Goal: Task Accomplishment & Management: Use online tool/utility

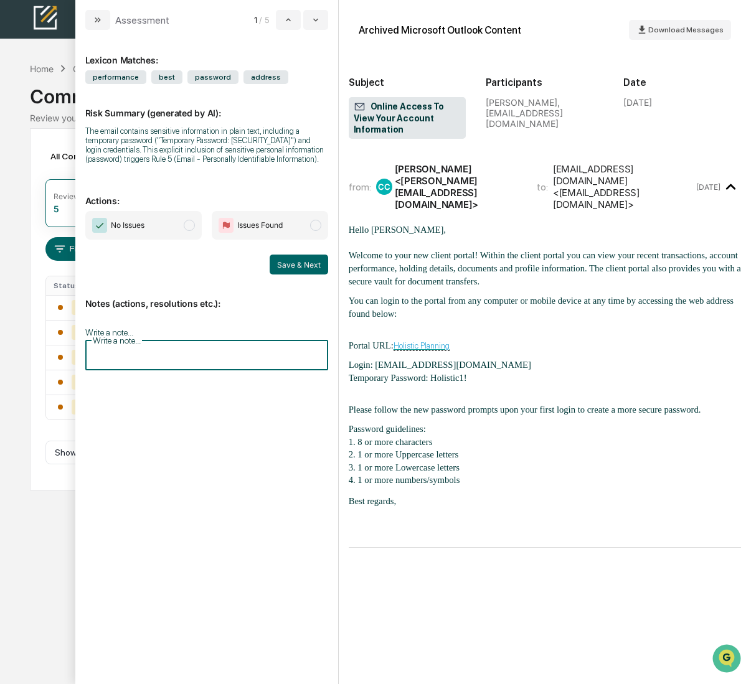
click at [197, 342] on input "Write a note..." at bounding box center [206, 354] width 243 height 33
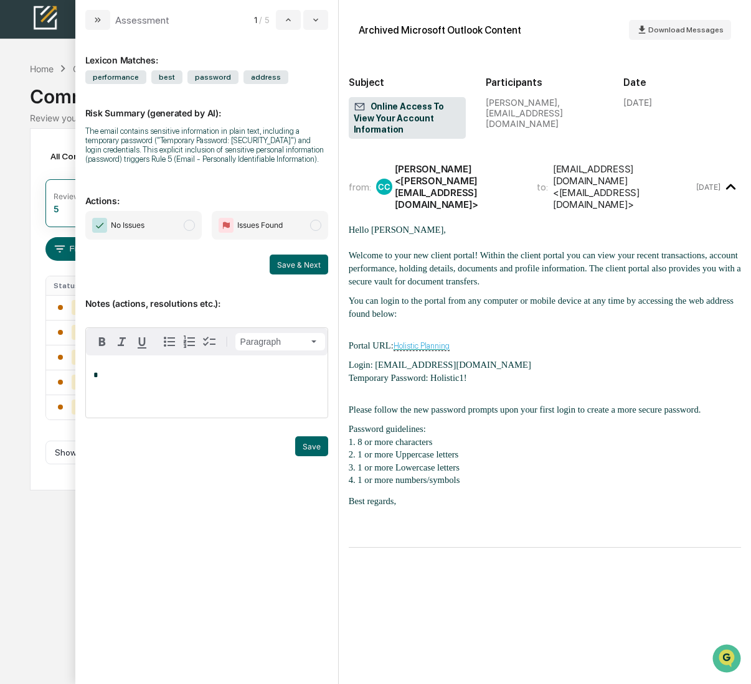
click at [178, 380] on p "*" at bounding box center [206, 375] width 227 height 9
click at [311, 455] on button "Save" at bounding box center [311, 447] width 33 height 20
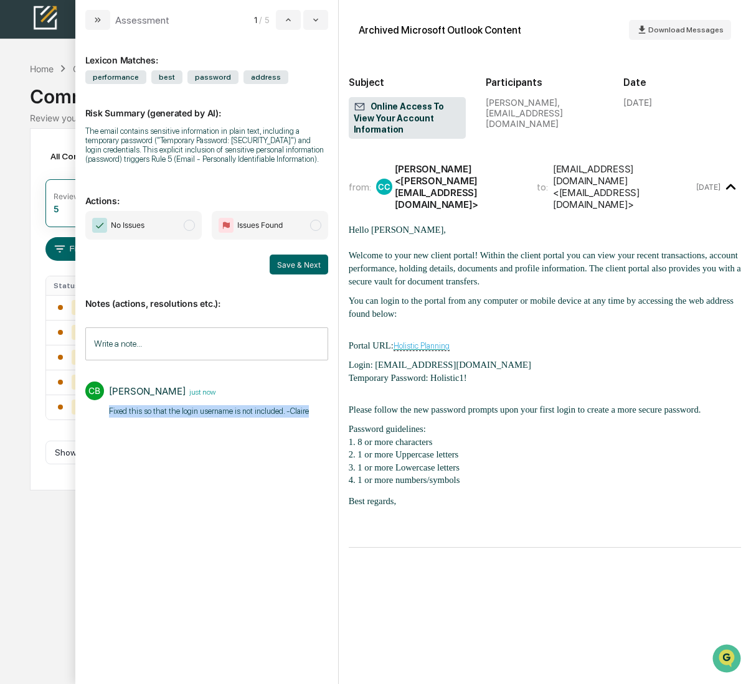
drag, startPoint x: 302, startPoint y: 416, endPoint x: 105, endPoint y: 418, distance: 197.4
click at [105, 418] on div "CB [PERSON_NAME] just now ​Fixed this so that the login username is not include…" at bounding box center [206, 399] width 243 height 46
copy p "​Fixed this so that the login username is not included. -Claire"
click at [320, 21] on icon "modal" at bounding box center [316, 20] width 10 height 10
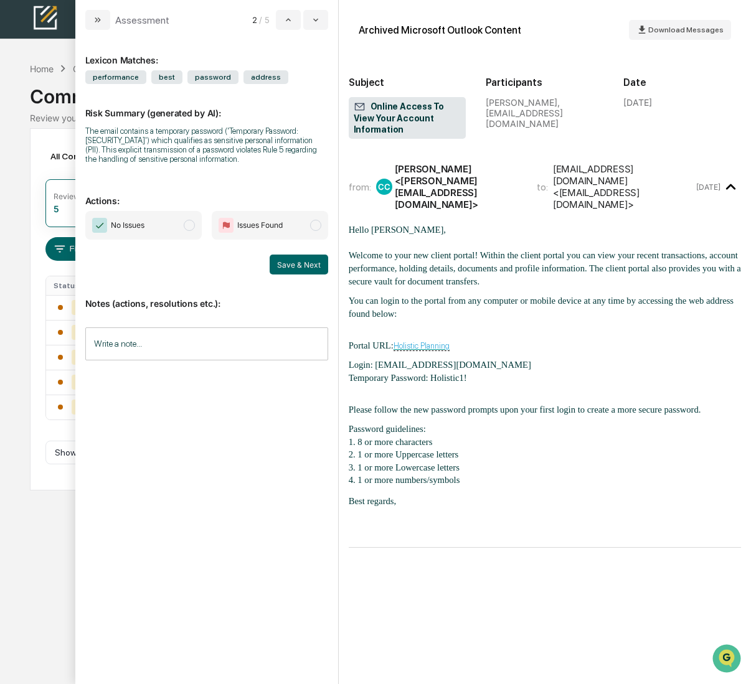
click at [187, 352] on input "Write a note..." at bounding box center [206, 344] width 243 height 33
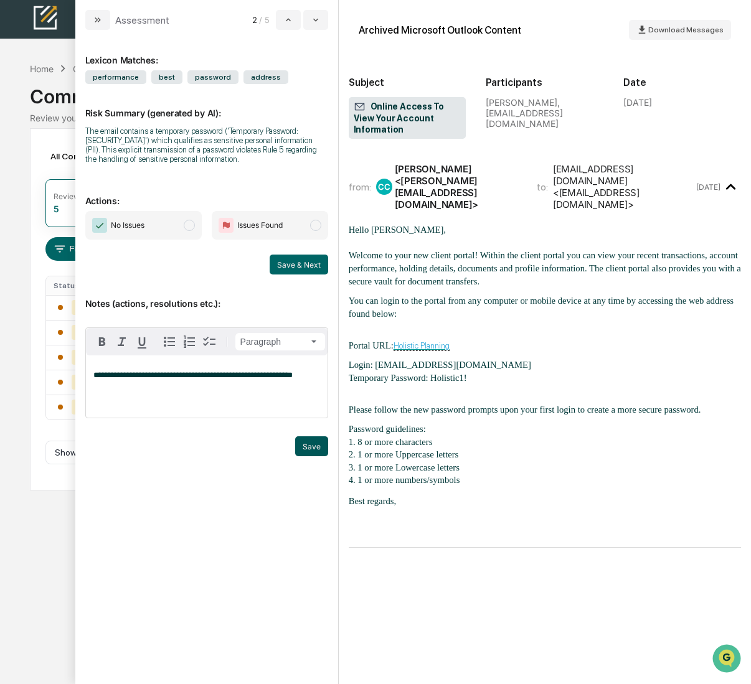
click at [309, 451] on button "Save" at bounding box center [311, 447] width 33 height 20
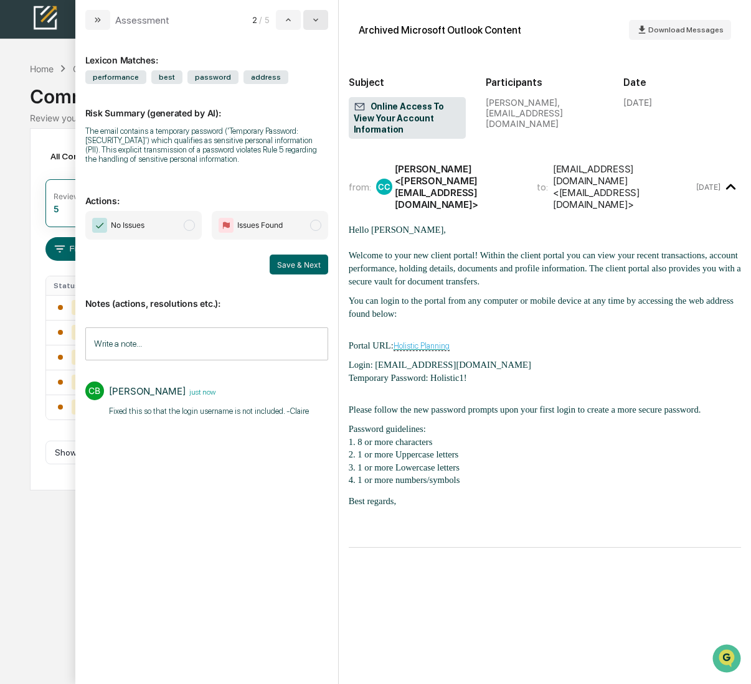
click at [319, 22] on icon "modal" at bounding box center [316, 20] width 10 height 10
